Goal: Information Seeking & Learning: Check status

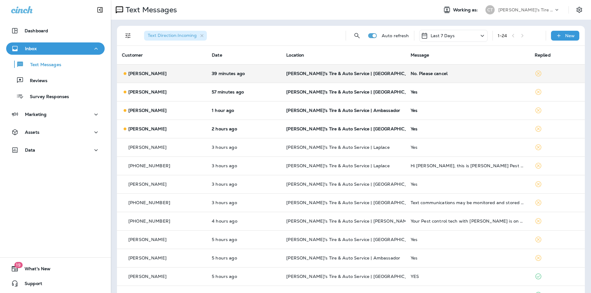
click at [466, 75] on div "No. Please cancel" at bounding box center [467, 73] width 114 height 5
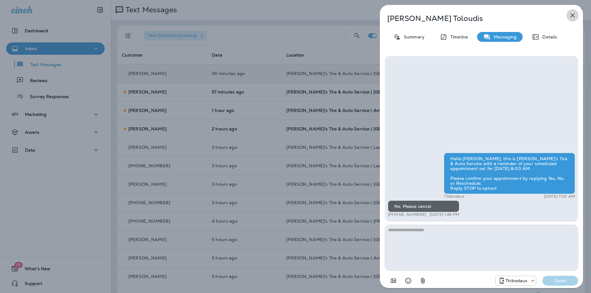
click at [575, 13] on icon "button" at bounding box center [572, 15] width 7 height 7
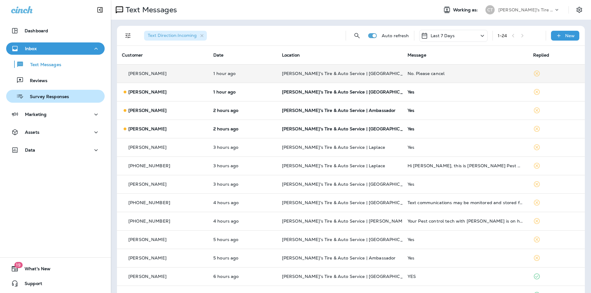
click at [38, 95] on p "Survey Responses" at bounding box center [46, 97] width 45 height 6
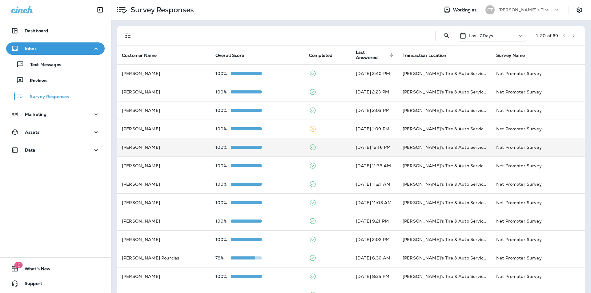
click at [280, 146] on div "100%" at bounding box center [257, 147] width 84 height 5
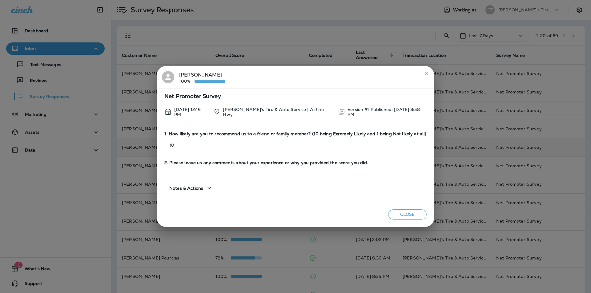
click at [426, 74] on icon "close" at bounding box center [426, 73] width 3 height 3
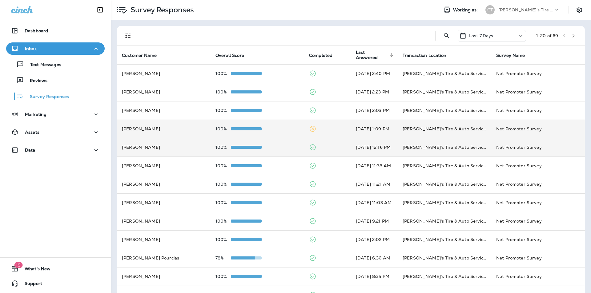
click at [280, 123] on td "100%" at bounding box center [257, 129] width 94 height 18
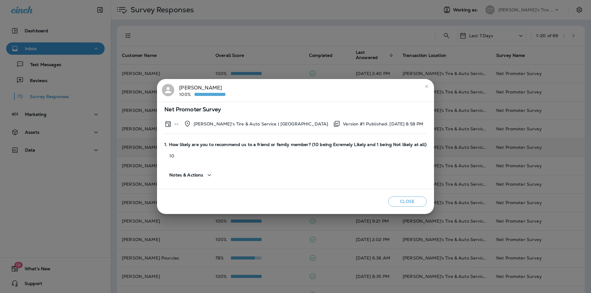
click at [424, 86] on icon "close" at bounding box center [426, 86] width 5 height 5
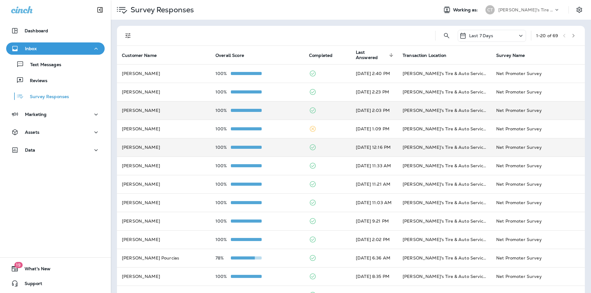
click at [279, 108] on div "100%" at bounding box center [257, 110] width 84 height 5
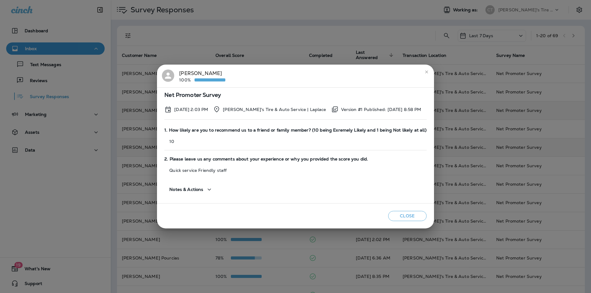
click at [424, 72] on icon "close" at bounding box center [426, 72] width 5 height 5
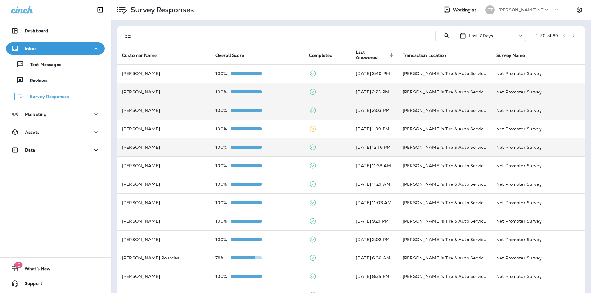
click at [279, 89] on td "100%" at bounding box center [257, 92] width 94 height 18
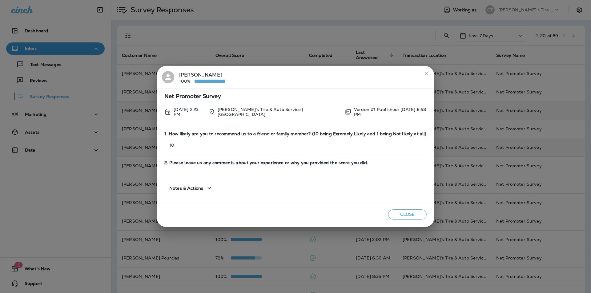
click at [425, 74] on icon "close" at bounding box center [426, 73] width 5 height 5
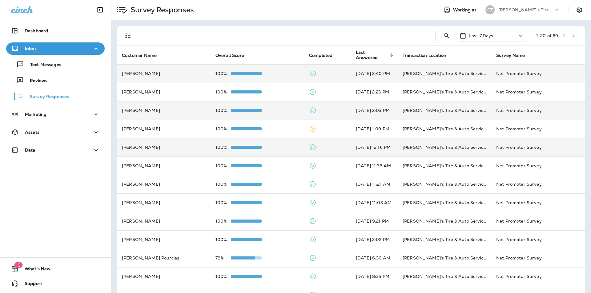
click at [274, 71] on div "100%" at bounding box center [257, 73] width 84 height 5
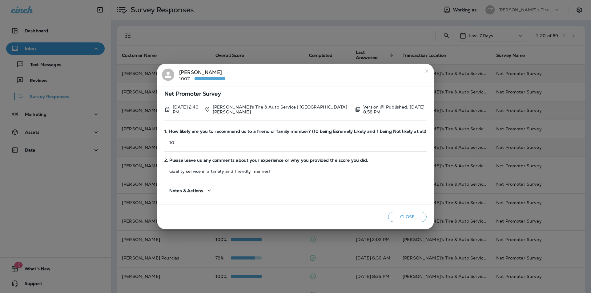
click at [424, 72] on icon "close" at bounding box center [426, 71] width 5 height 5
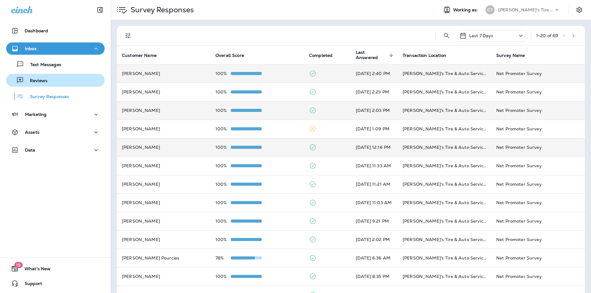
drag, startPoint x: 38, startPoint y: 79, endPoint x: 99, endPoint y: 82, distance: 61.6
click at [38, 79] on p "Reviews" at bounding box center [36, 81] width 24 height 6
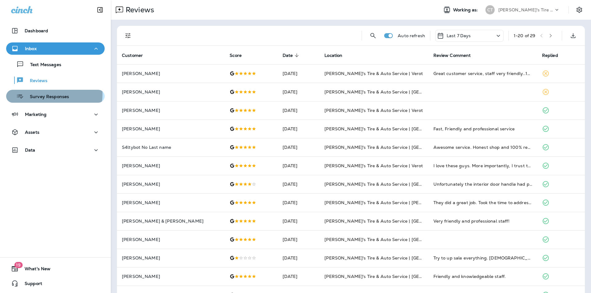
click at [47, 94] on p "Survey Responses" at bounding box center [46, 97] width 45 height 6
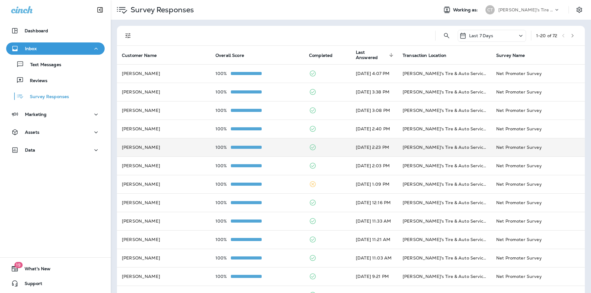
click at [281, 145] on div "100%" at bounding box center [257, 147] width 84 height 5
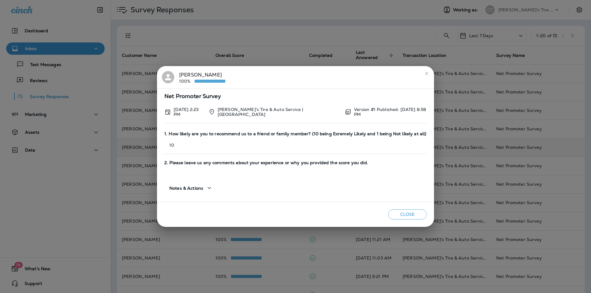
click at [424, 74] on icon "close" at bounding box center [426, 73] width 5 height 5
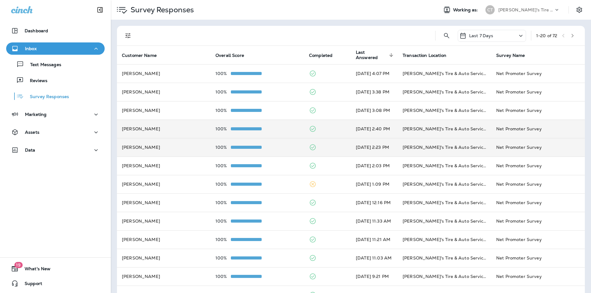
click at [286, 127] on td "100%" at bounding box center [257, 129] width 94 height 18
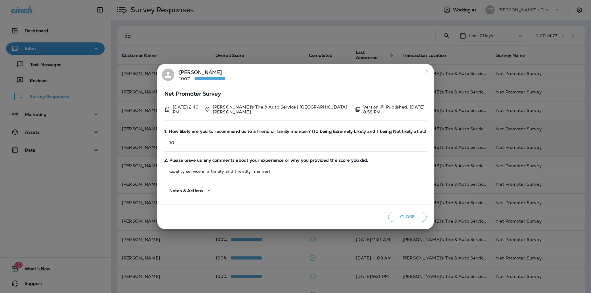
click at [425, 71] on icon "close" at bounding box center [426, 71] width 3 height 3
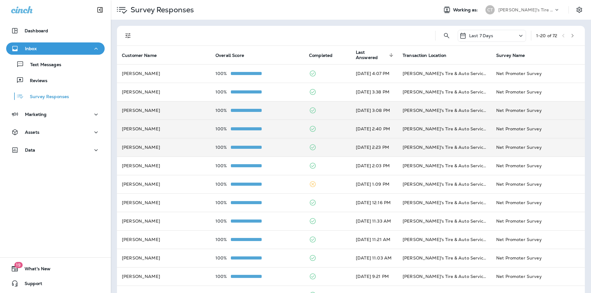
click at [283, 107] on td "100%" at bounding box center [257, 110] width 94 height 18
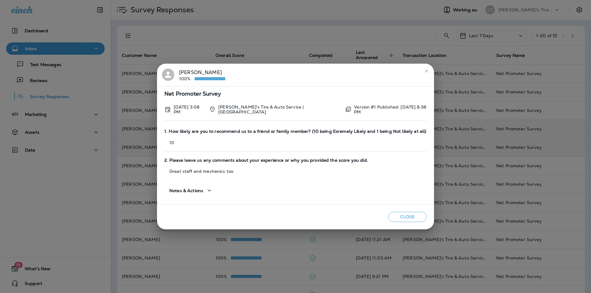
click at [424, 72] on icon "close" at bounding box center [426, 71] width 5 height 5
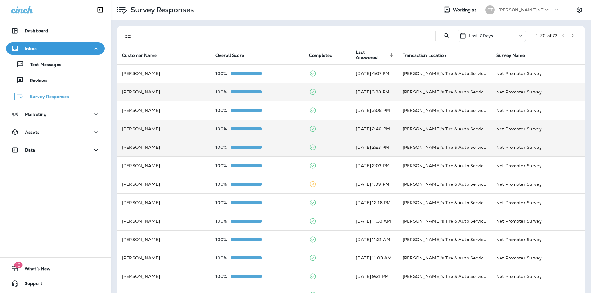
click at [274, 90] on div "100%" at bounding box center [257, 92] width 84 height 5
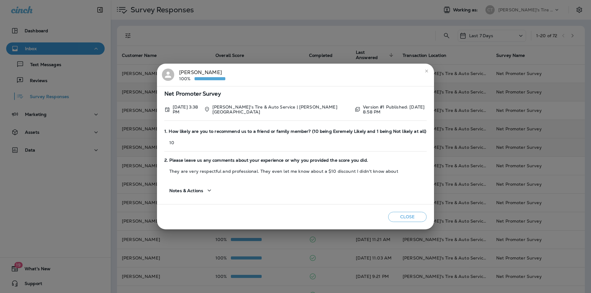
click at [427, 70] on icon "close" at bounding box center [426, 71] width 3 height 3
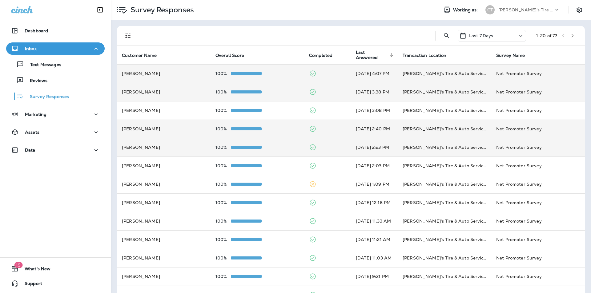
click at [271, 72] on div "100%" at bounding box center [257, 73] width 84 height 5
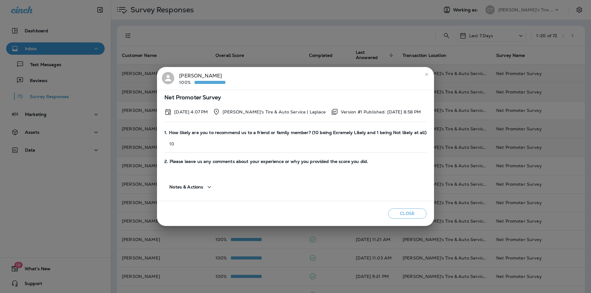
click at [424, 76] on icon "close" at bounding box center [426, 74] width 5 height 5
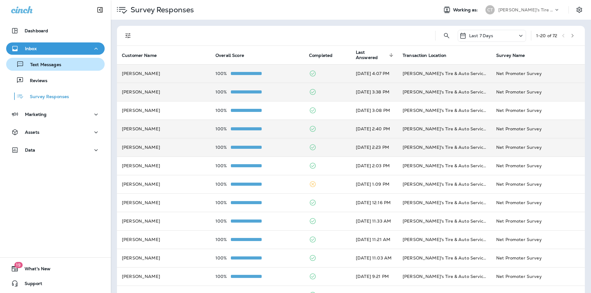
click at [44, 62] on div "Text Messages" at bounding box center [35, 64] width 53 height 9
